Goal: Information Seeking & Learning: Learn about a topic

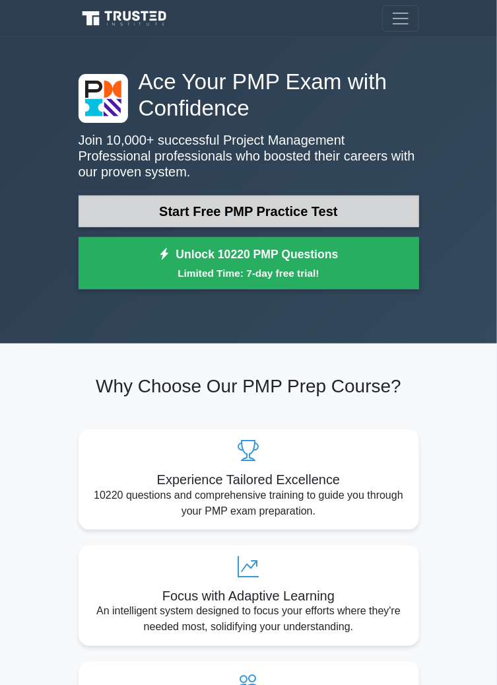
click at [155, 206] on link "Start Free PMP Practice Test" at bounding box center [249, 211] width 341 height 32
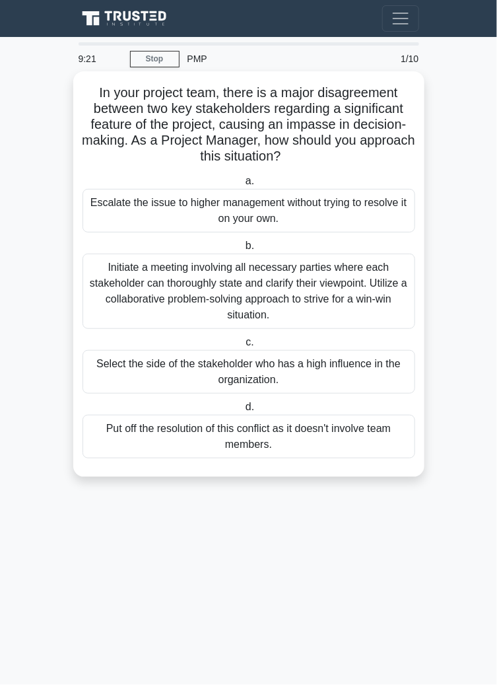
click at [361, 279] on div "Initiate a meeting involving all necessary parties where each stakeholder can t…" at bounding box center [249, 291] width 333 height 75
click at [243, 250] on input "b. Initiate a meeting involving all necessary parties where each stakeholder ca…" at bounding box center [243, 246] width 0 height 9
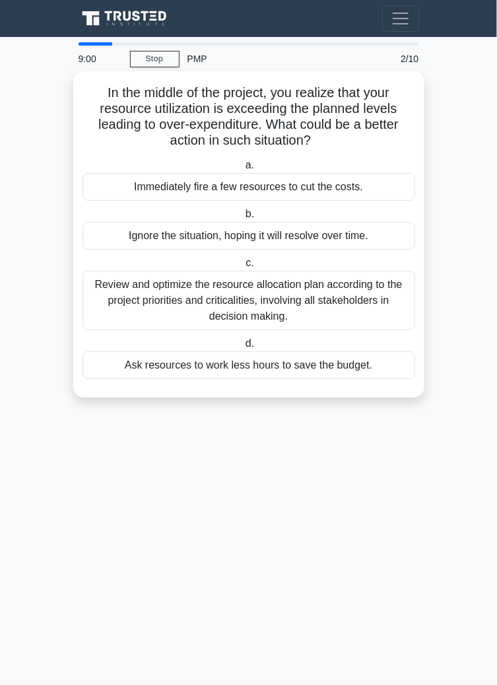
click at [121, 305] on div "Review and optimize the resource allocation plan according to the project prior…" at bounding box center [249, 300] width 333 height 59
click at [243, 267] on input "c. Review and optimize the resource allocation plan according to the project pr…" at bounding box center [243, 263] width 0 height 9
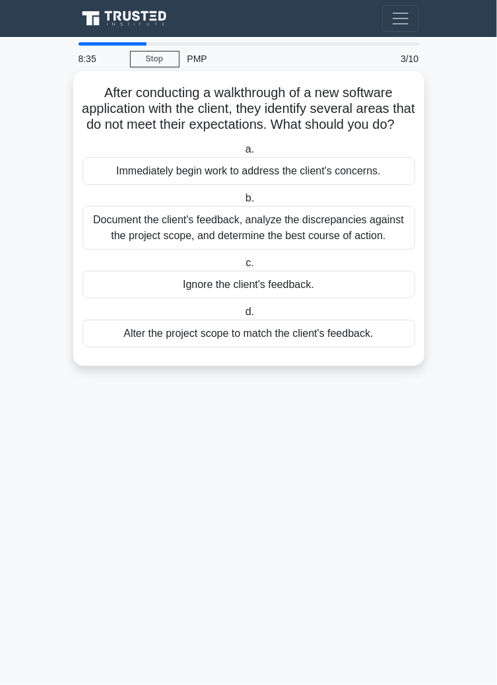
click at [341, 248] on div "Document the client's feedback, analyze the discrepancies against the project s…" at bounding box center [249, 228] width 333 height 44
click at [243, 203] on input "b. Document the client's feedback, analyze the discrepancies against the projec…" at bounding box center [243, 198] width 0 height 9
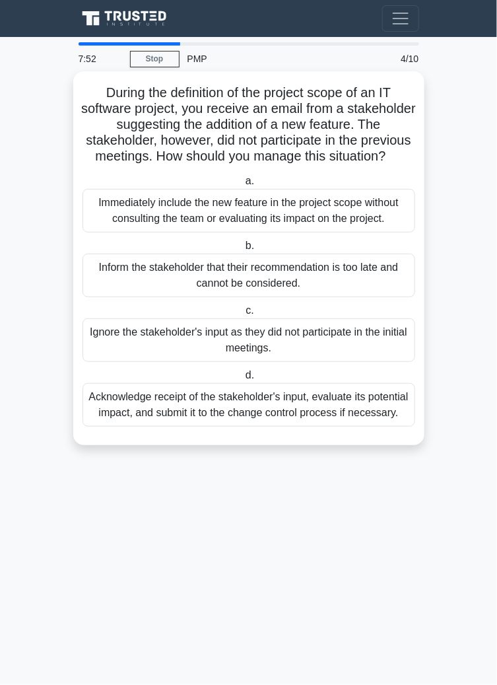
click at [343, 427] on div "Acknowledge receipt of the stakeholder's input, evaluate its potential impact, …" at bounding box center [249, 405] width 333 height 44
click at [243, 380] on input "d. Acknowledge receipt of the stakeholder's input, evaluate its potential impac…" at bounding box center [243, 375] width 0 height 9
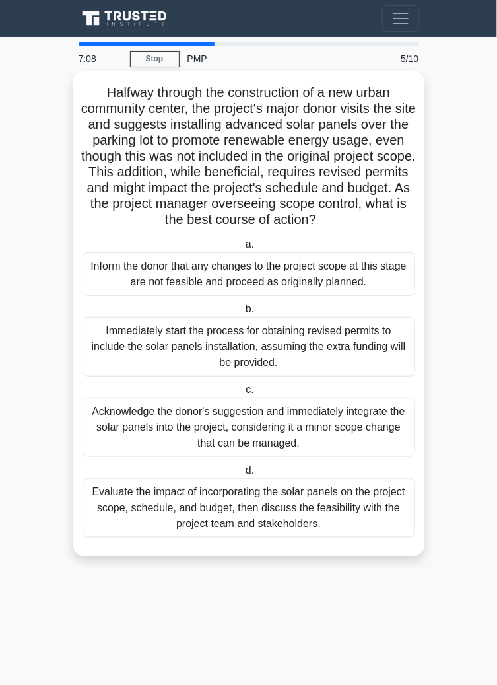
click at [349, 514] on div "Evaluate the impact of incorporating the solar panels on the project scope, sch…" at bounding box center [249, 507] width 333 height 59
click at [243, 475] on input "d. Evaluate the impact of incorporating the solar panels on the project scope, …" at bounding box center [243, 470] width 0 height 9
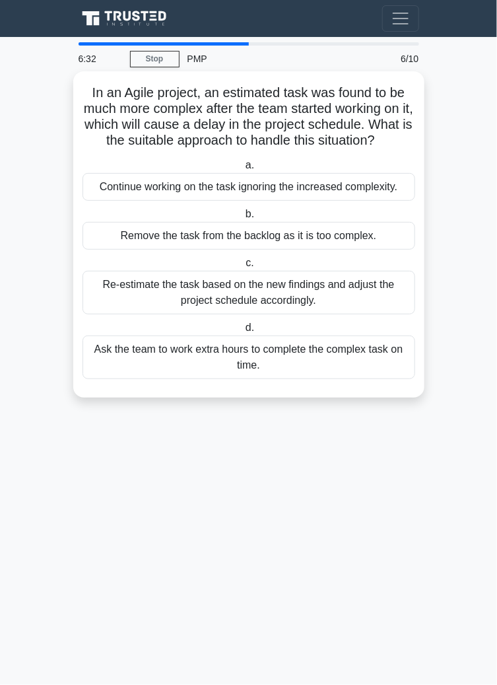
click at [354, 296] on div "Re-estimate the task based on the new findings and adjust the project schedule …" at bounding box center [249, 293] width 333 height 44
click at [243, 267] on input "c. Re-estimate the task based on the new findings and adjust the project schedu…" at bounding box center [243, 263] width 0 height 9
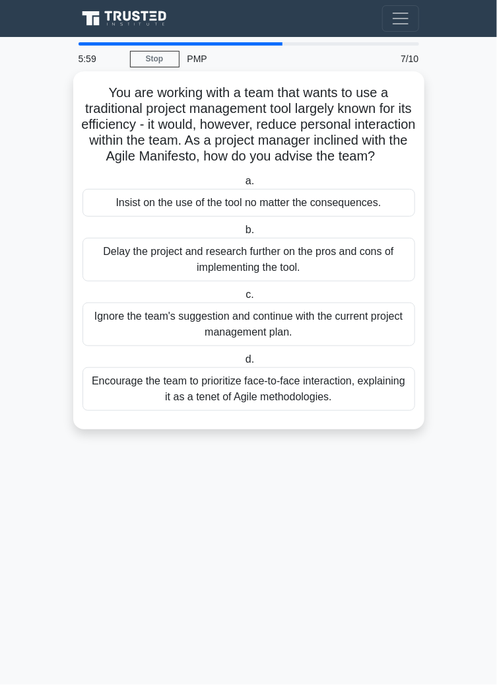
click at [363, 408] on div "Encourage the team to prioritize face-to-face interaction, explaining it as a t…" at bounding box center [249, 389] width 333 height 44
click at [243, 364] on input "d. Encourage the team to prioritize face-to-face interaction, explaining it as …" at bounding box center [243, 359] width 0 height 9
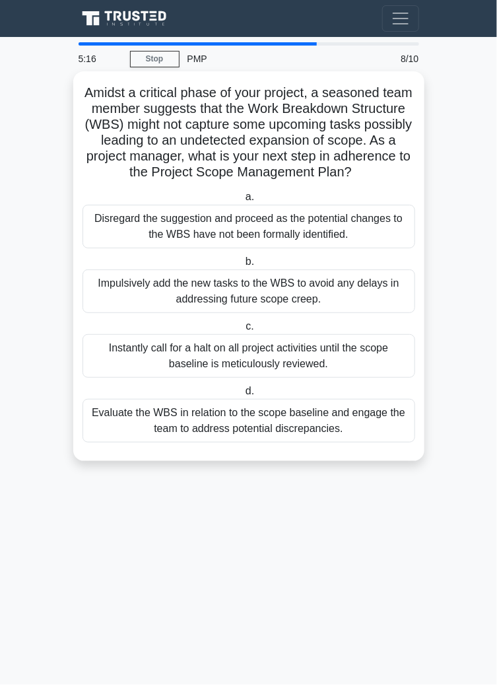
click at [137, 423] on div "Evaluate the WBS in relation to the scope baseline and engage the team to addre…" at bounding box center [249, 421] width 333 height 44
click at [243, 396] on input "d. Evaluate the WBS in relation to the scope baseline and engage the team to ad…" at bounding box center [243, 391] width 0 height 9
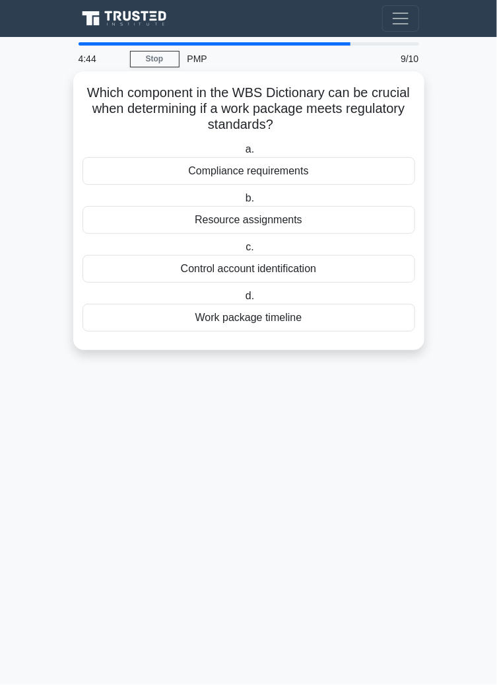
click at [318, 326] on div "Work package timeline" at bounding box center [249, 318] width 333 height 28
click at [243, 300] on input "d. Work package timeline" at bounding box center [243, 296] width 0 height 9
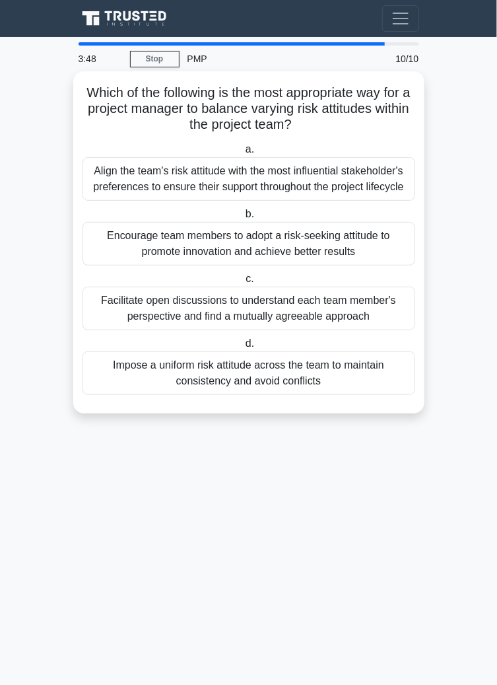
click at [368, 316] on div "Facilitate open discussions to understand each team member's perspective and fi…" at bounding box center [249, 309] width 333 height 44
click at [243, 283] on input "c. Facilitate open discussions to understand each team member's perspective and…" at bounding box center [243, 279] width 0 height 9
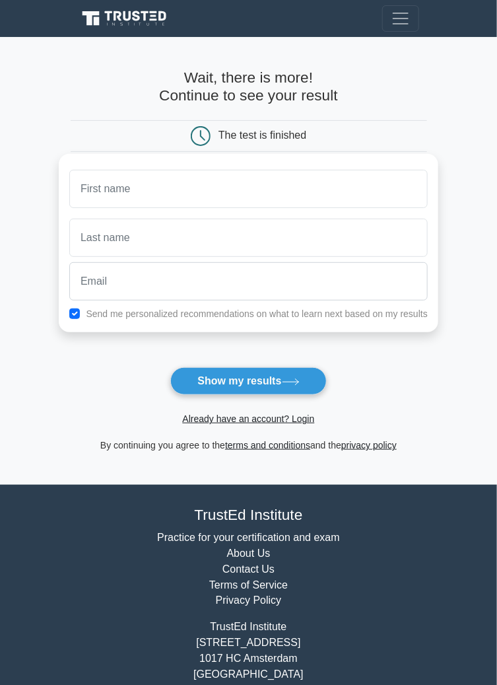
click at [331, 191] on input "text" at bounding box center [248, 189] width 359 height 38
type input "Myat"
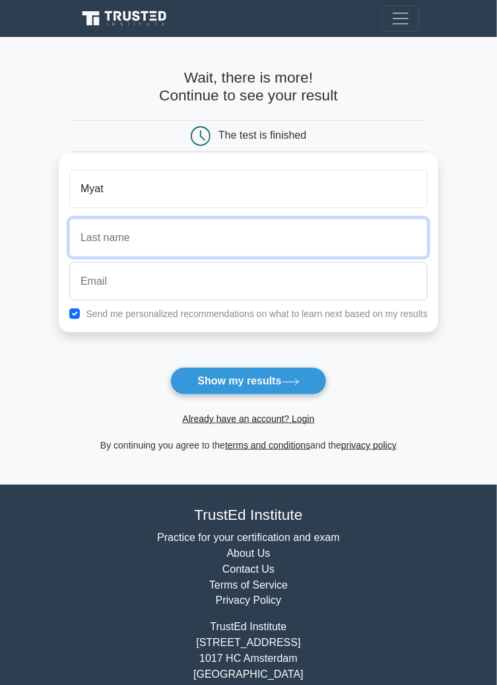
click at [293, 243] on input "text" at bounding box center [248, 238] width 359 height 38
type input "Thaw"
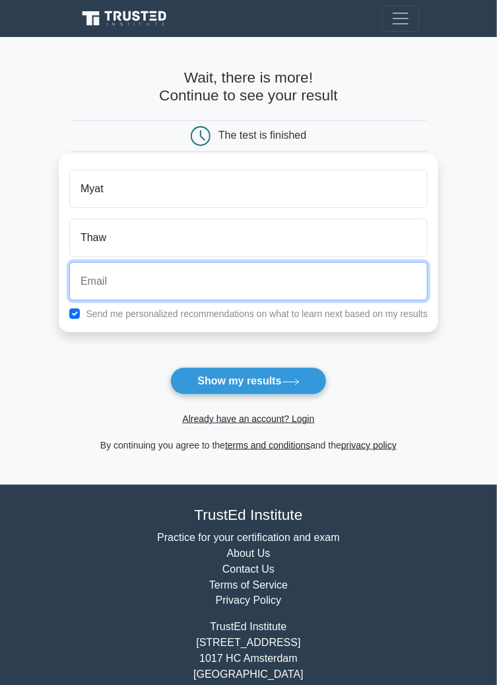
click at [279, 286] on input "email" at bounding box center [248, 281] width 359 height 38
click at [115, 285] on input "myatzinthaw92@gmail.com" at bounding box center [248, 281] width 359 height 38
click at [136, 283] on input "myatzinthaw92@gmail.com" at bounding box center [248, 281] width 359 height 38
click at [145, 285] on input "myatzinthaw92@gmail.com" at bounding box center [248, 281] width 359 height 38
click at [143, 285] on input "myatzinthaw92@gmail.com" at bounding box center [248, 281] width 359 height 38
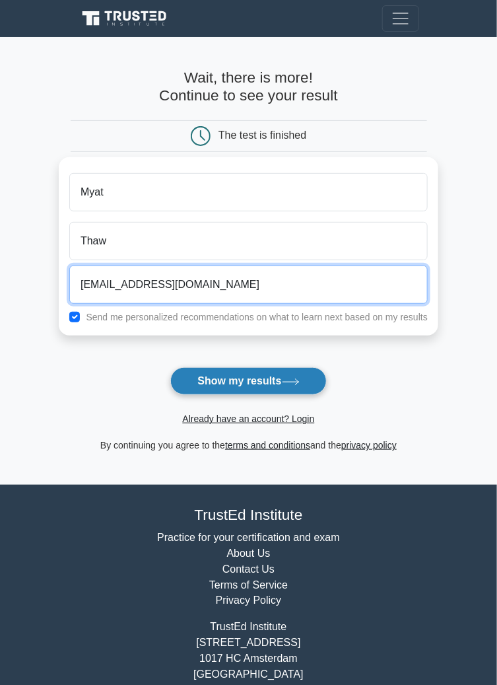
type input "myatzin92@gmail.com"
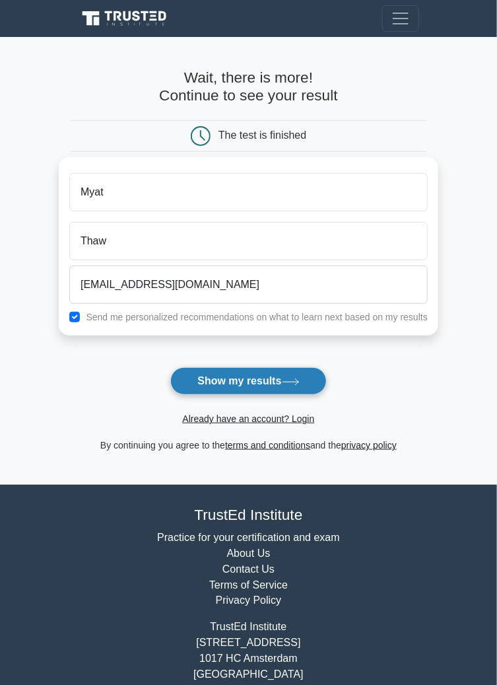
click at [271, 384] on button "Show my results" at bounding box center [248, 381] width 156 height 28
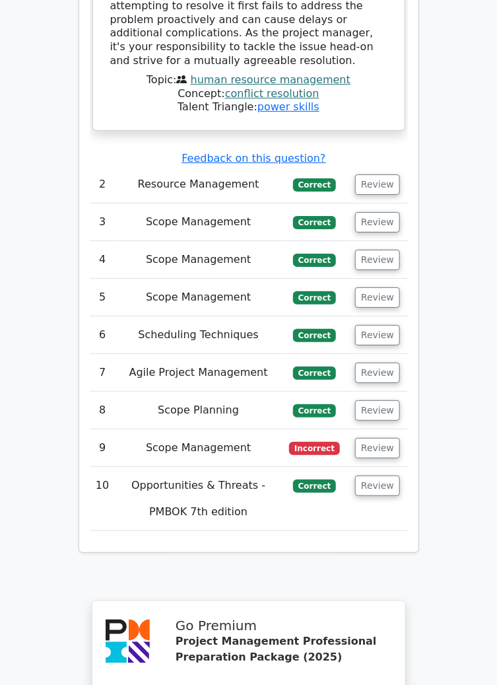
scroll to position [2298, 0]
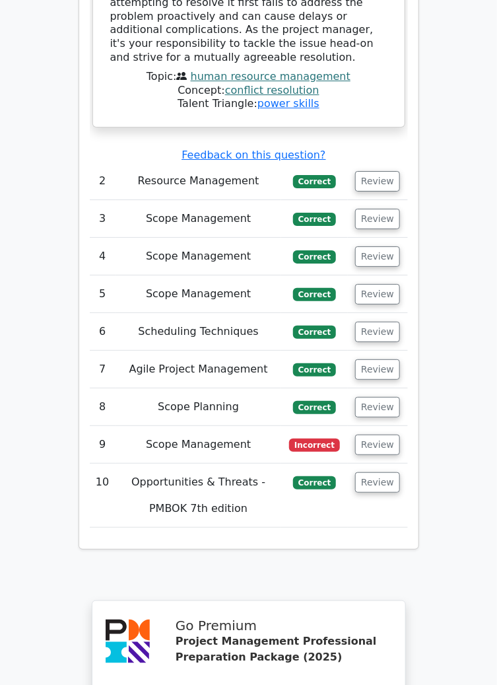
click at [234, 426] on td "Scope Management" at bounding box center [199, 445] width 166 height 38
click at [383, 434] on button "Review" at bounding box center [377, 444] width 45 height 20
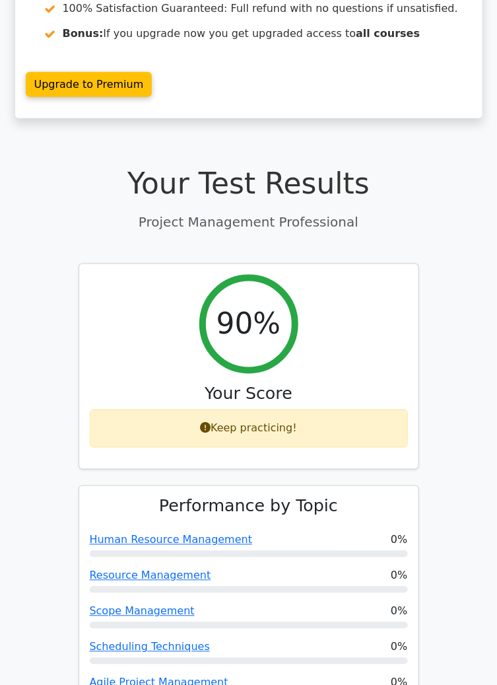
scroll to position [229, 0]
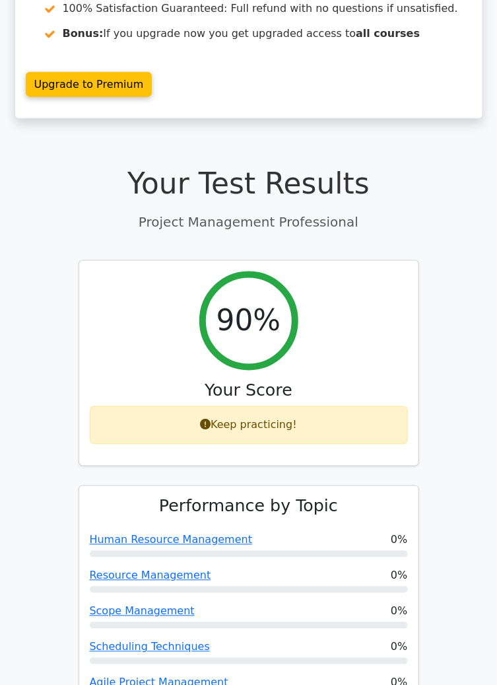
click at [354, 440] on div "Keep practicing!" at bounding box center [249, 425] width 318 height 38
click at [243, 424] on div "Keep practicing!" at bounding box center [249, 425] width 318 height 38
click at [205, 429] on div "Keep practicing!" at bounding box center [249, 425] width 318 height 38
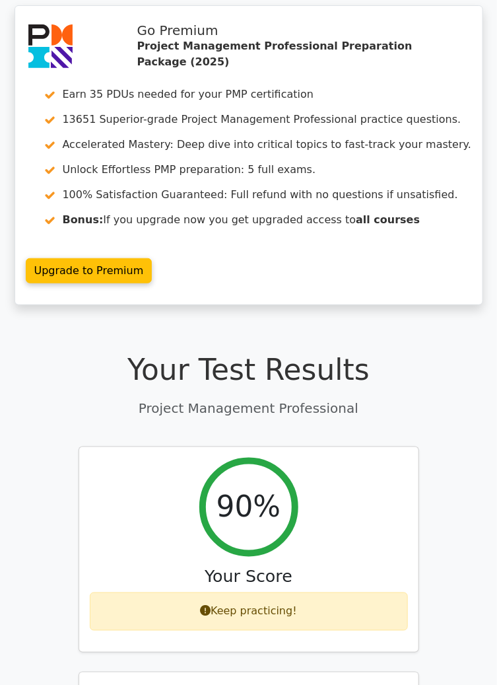
scroll to position [0, 0]
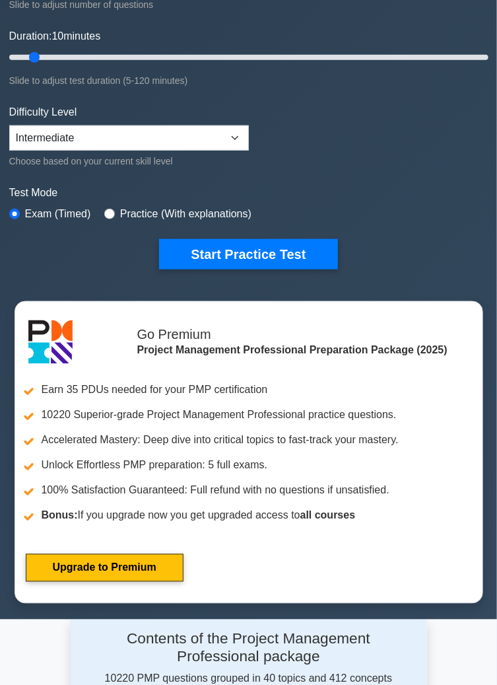
scroll to position [215, 0]
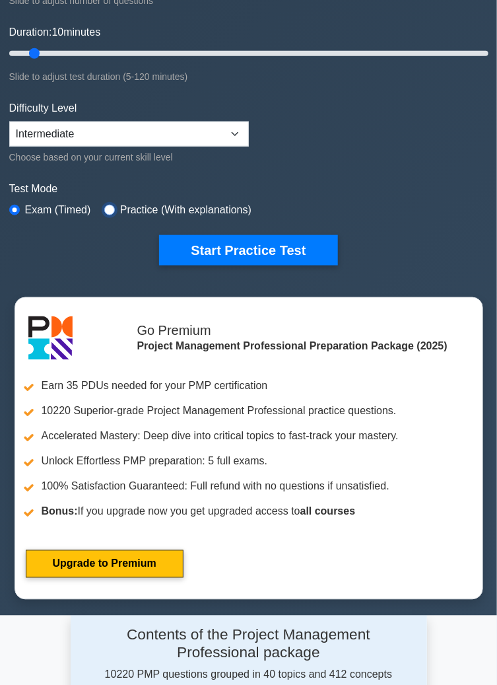
click at [109, 211] on input "radio" at bounding box center [109, 210] width 11 height 11
radio input "true"
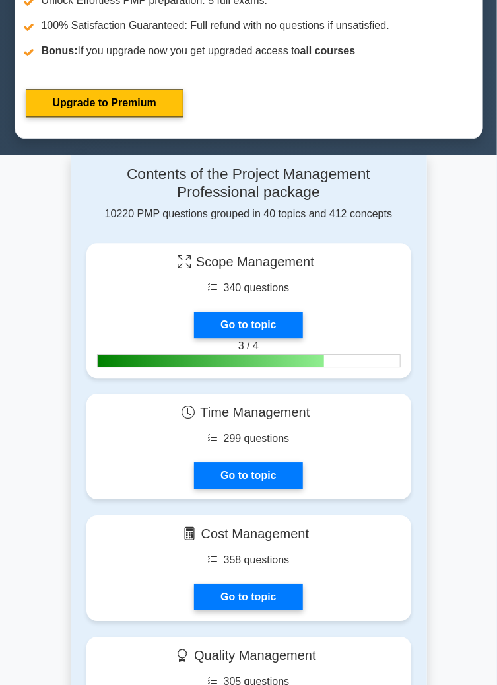
scroll to position [679, 0]
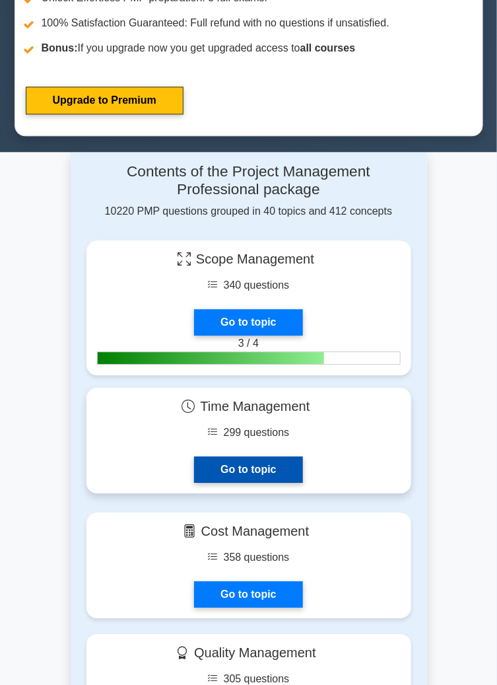
click at [302, 456] on link "Go to topic" at bounding box center [248, 469] width 108 height 26
click at [275, 470] on link "Go to topic" at bounding box center [248, 469] width 108 height 26
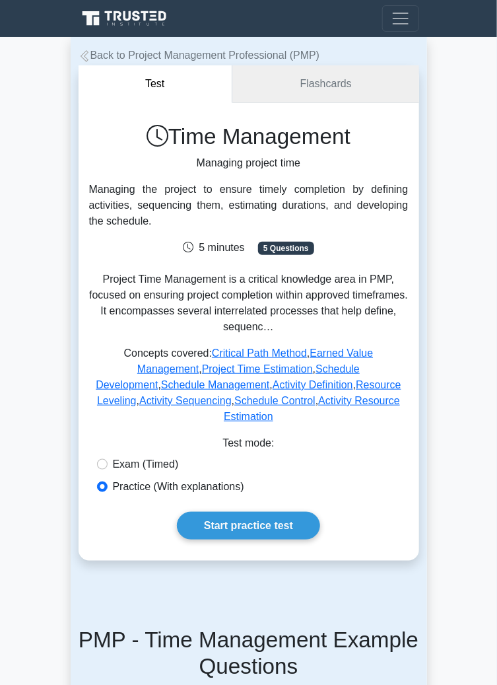
click at [349, 86] on link "Flashcards" at bounding box center [325, 84] width 186 height 38
click at [312, 79] on link "Flashcards" at bounding box center [325, 84] width 186 height 38
click at [188, 79] on button "Test" at bounding box center [156, 84] width 155 height 38
click at [327, 81] on link "Flashcards" at bounding box center [325, 84] width 186 height 38
click at [352, 83] on link "Flashcards" at bounding box center [325, 84] width 186 height 38
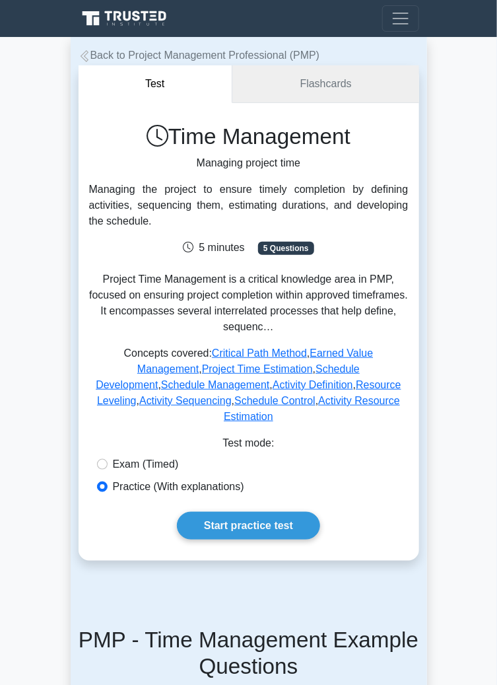
click at [351, 82] on link "Flashcards" at bounding box center [325, 84] width 186 height 38
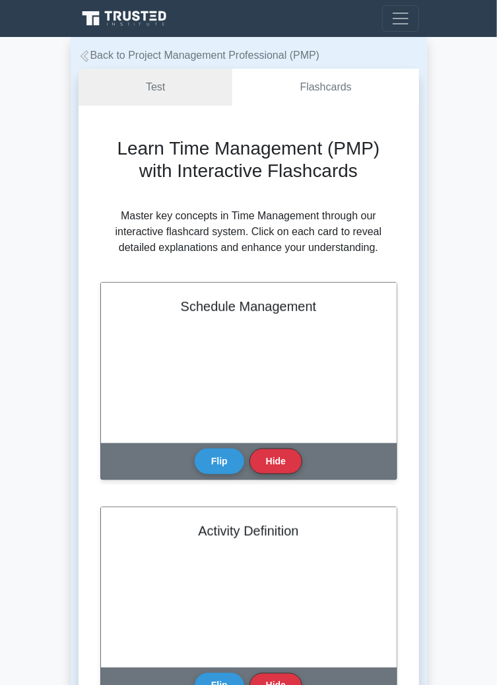
click at [93, 52] on link "Back to Project Management Professional (PMP)" at bounding box center [200, 55] width 242 height 11
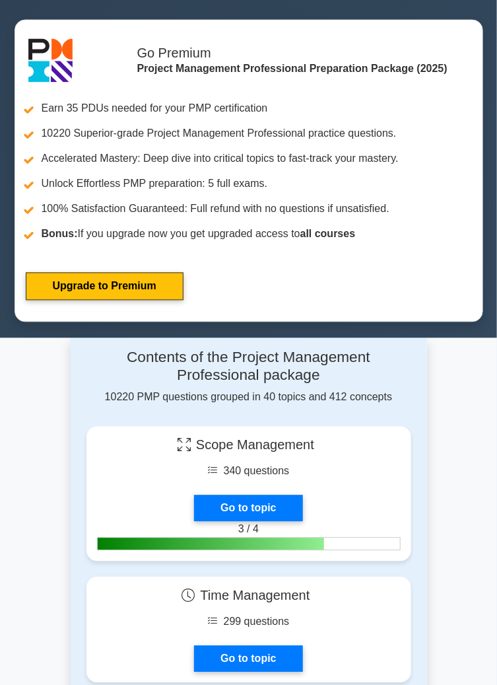
scroll to position [494, 0]
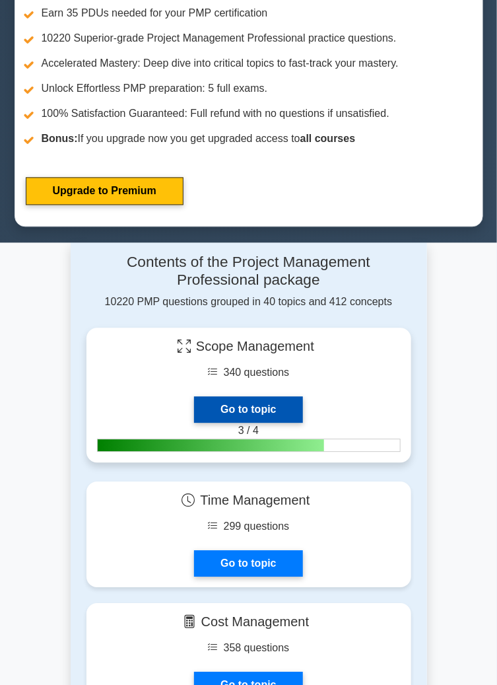
click at [273, 415] on link "Go to topic" at bounding box center [248, 410] width 108 height 26
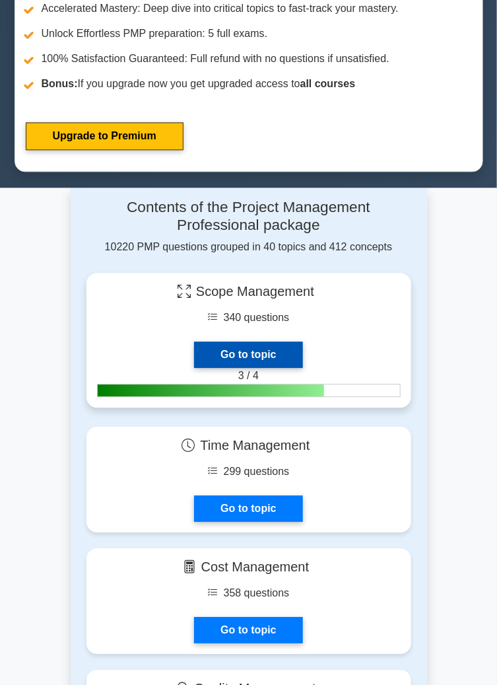
scroll to position [644, 0]
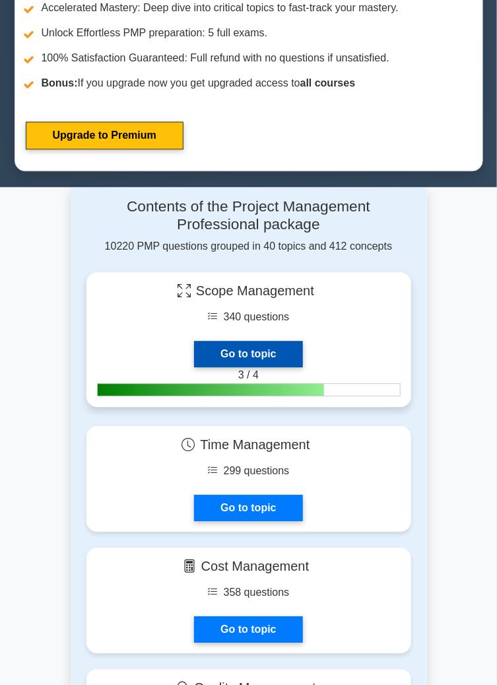
click at [302, 367] on link "Go to topic" at bounding box center [248, 354] width 108 height 26
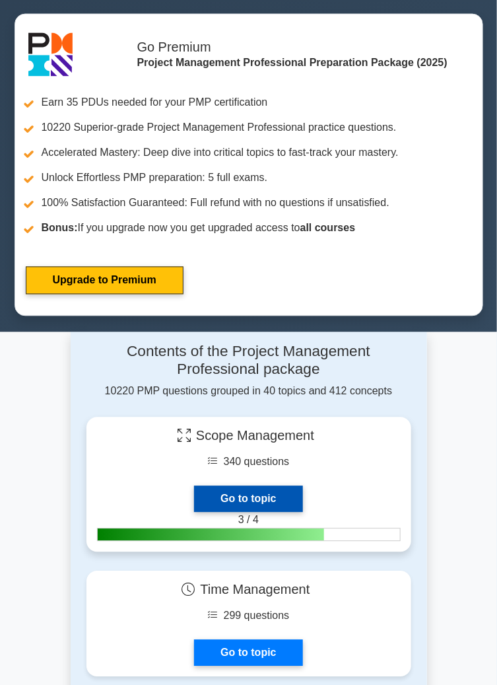
scroll to position [0, 0]
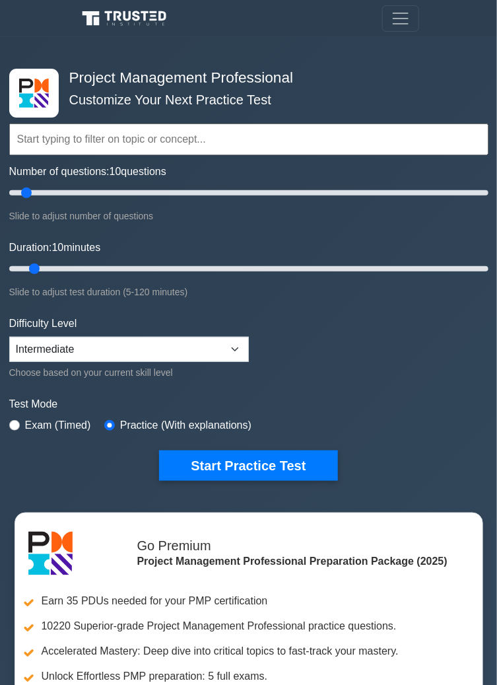
type input "10"
click at [30, 425] on label "Exam (Timed)" at bounding box center [58, 425] width 66 height 16
click at [17, 425] on input "radio" at bounding box center [14, 425] width 11 height 11
radio input "true"
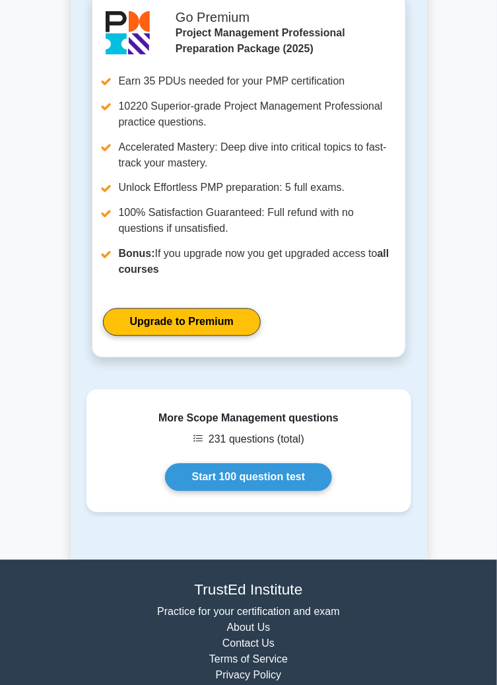
scroll to position [1629, 0]
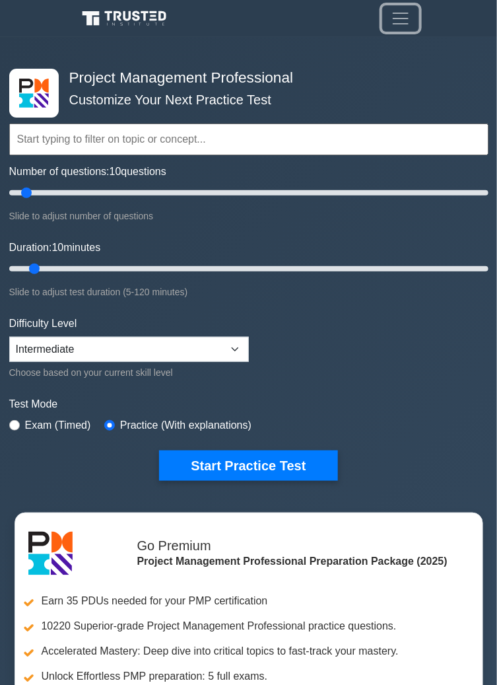
click at [402, 20] on span "Toggle navigation" at bounding box center [401, 19] width 20 height 20
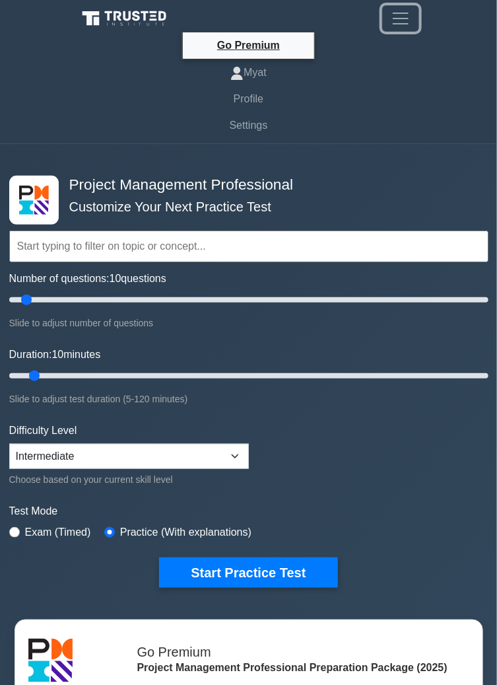
click at [401, 21] on span "Toggle navigation" at bounding box center [401, 19] width 20 height 20
